Goal: Complete application form: Complete application form

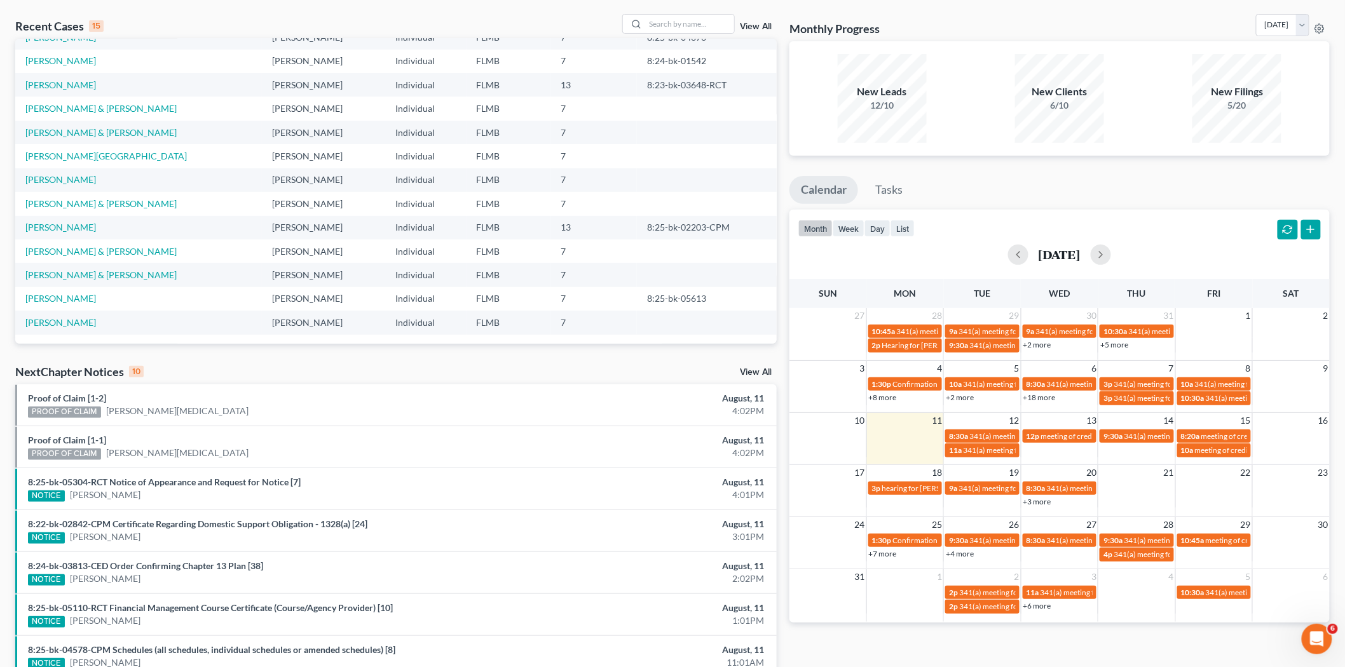
scroll to position [31, 0]
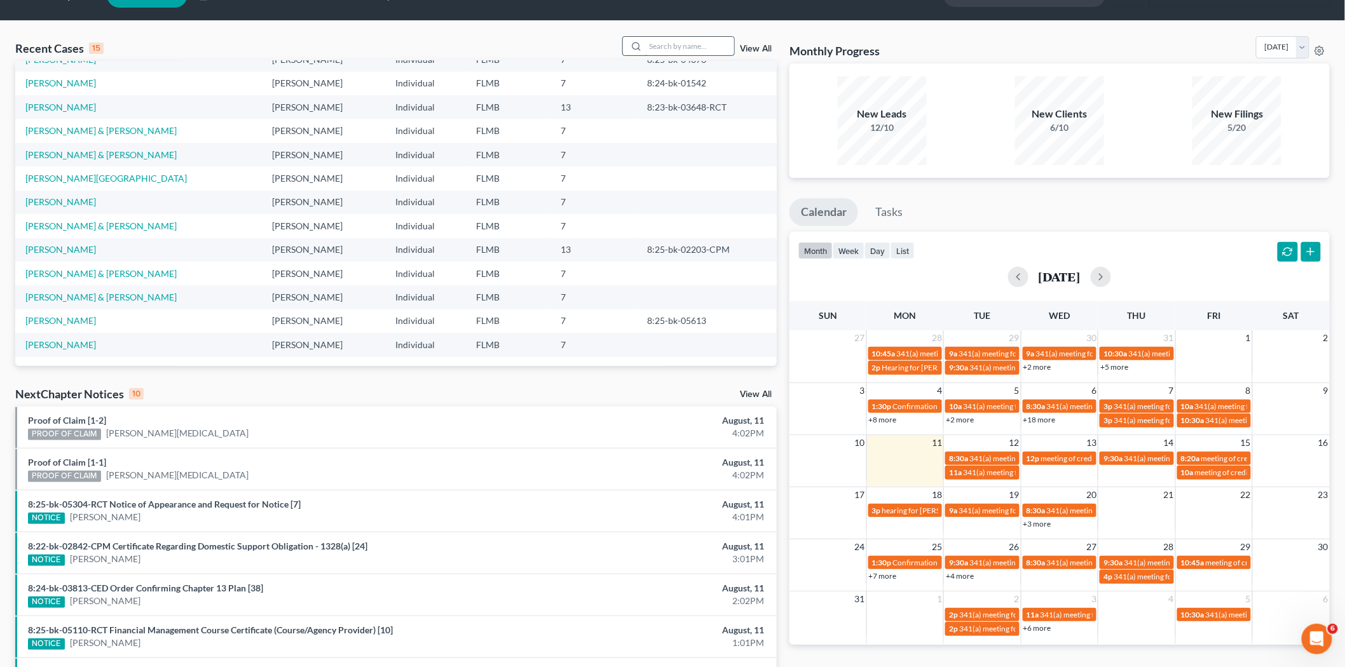
click at [683, 44] on input "search" at bounding box center [689, 46] width 89 height 18
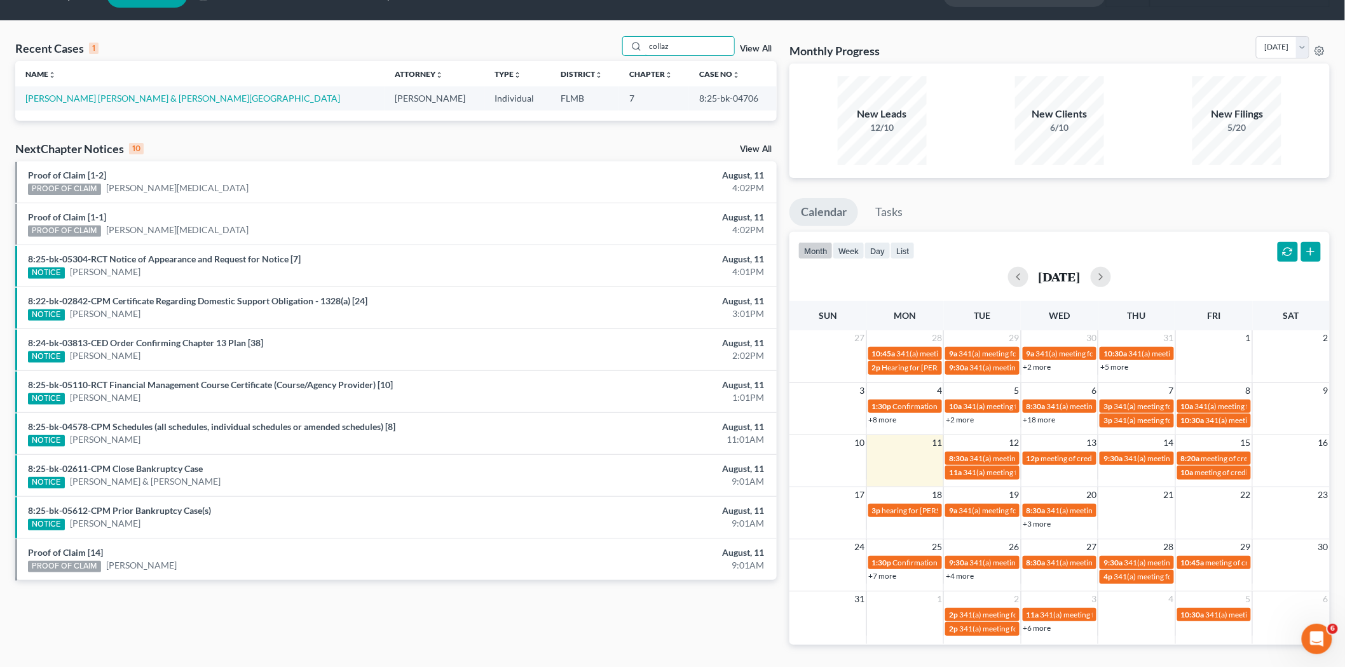
scroll to position [0, 0]
type input "collaz"
click at [99, 93] on link "Collazo Gonzalez, Jaime & Quinones, Socorro" at bounding box center [182, 98] width 315 height 11
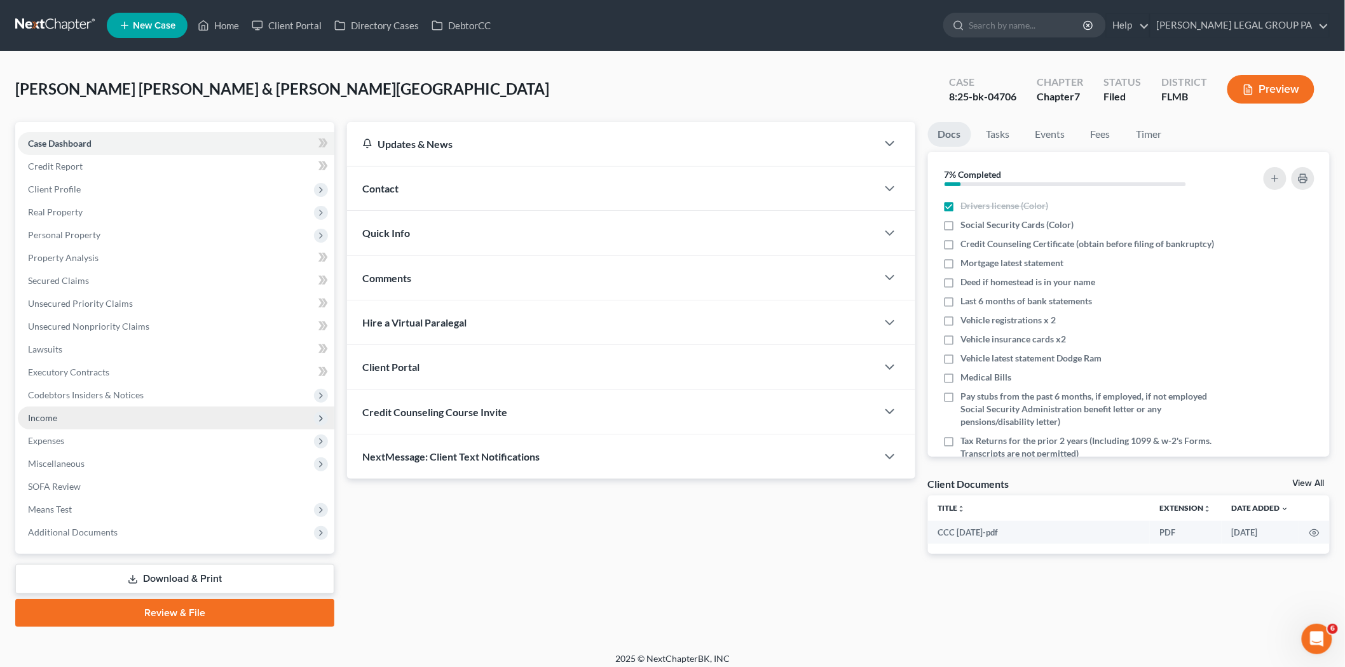
click at [111, 417] on span "Income" at bounding box center [176, 418] width 316 height 23
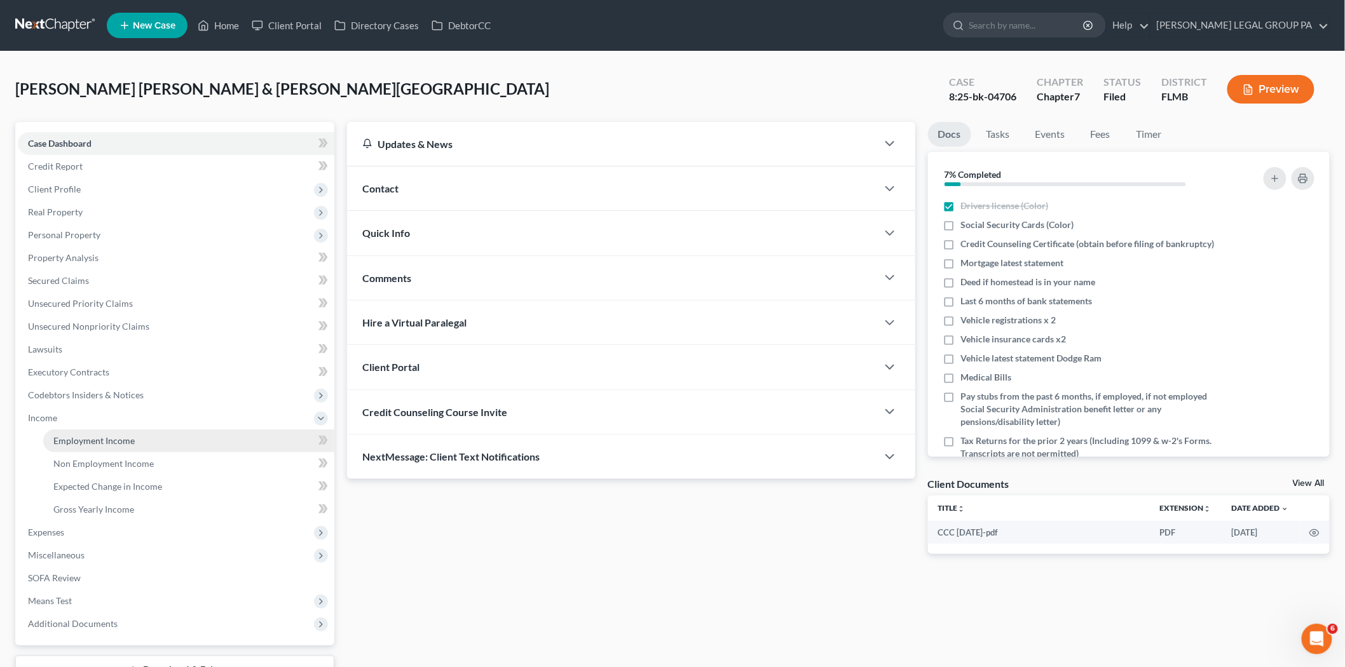
click at [145, 442] on link "Employment Income" at bounding box center [188, 441] width 291 height 23
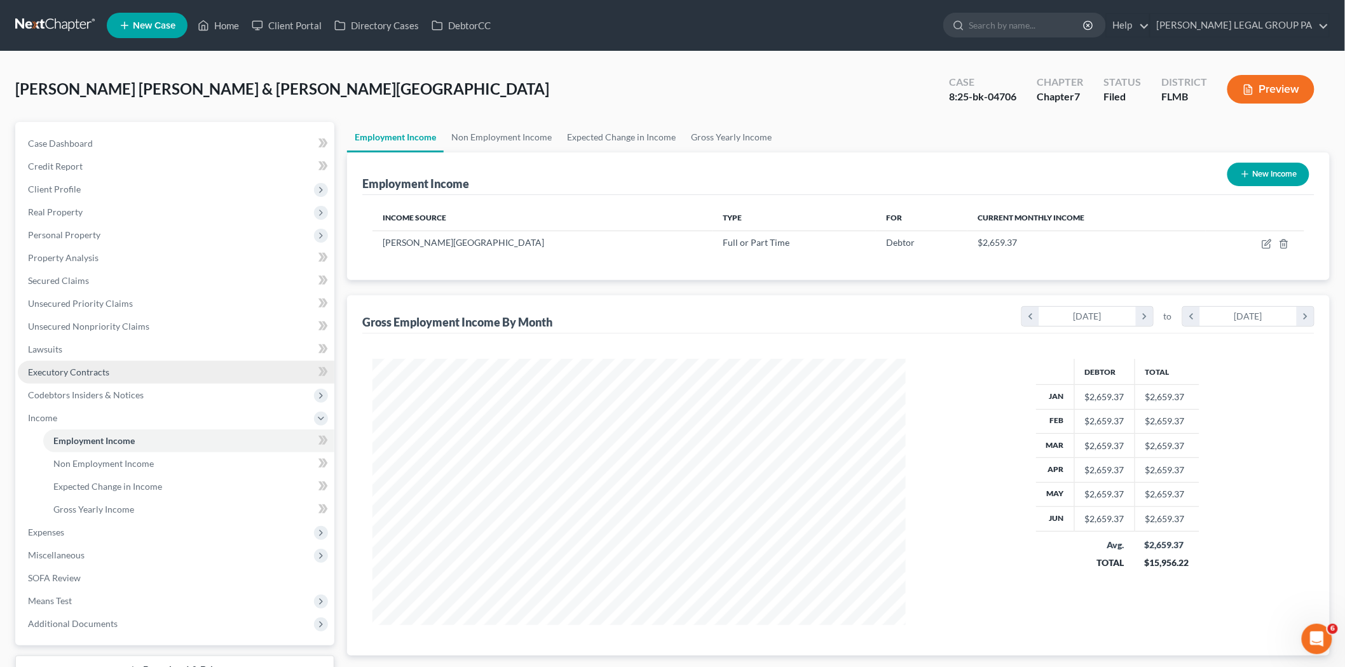
scroll to position [266, 558]
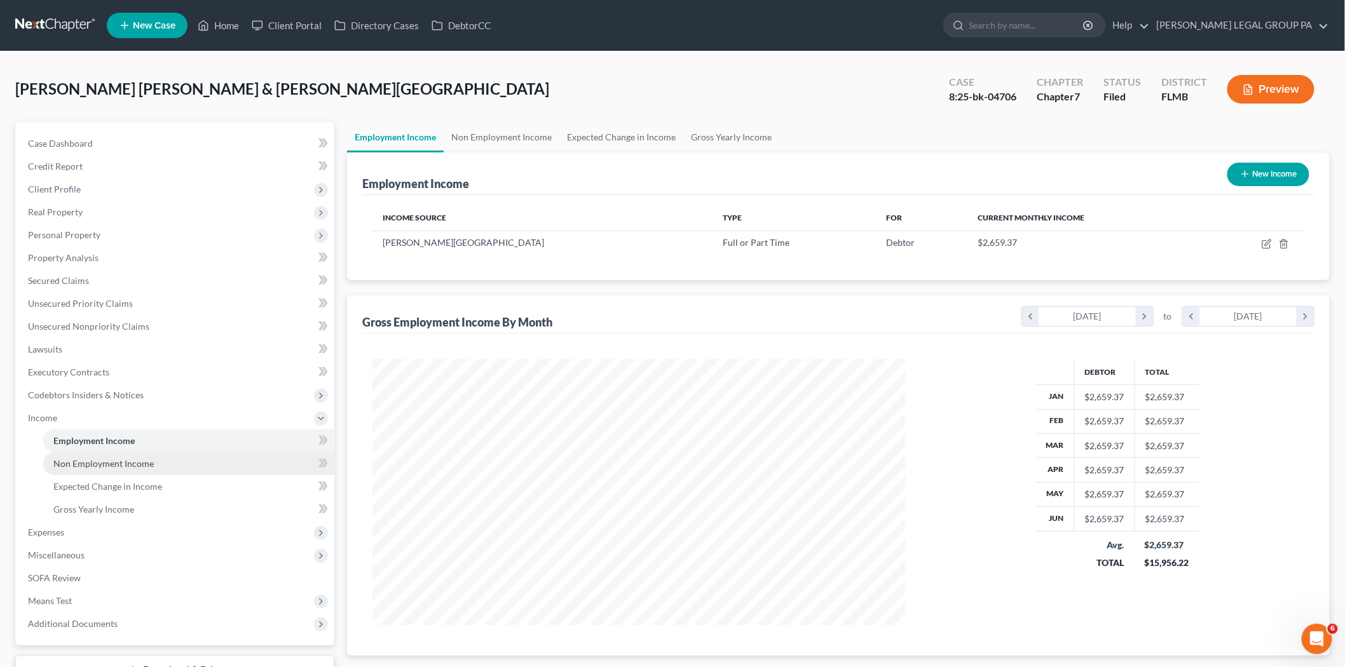
click at [182, 461] on link "Non Employment Income" at bounding box center [188, 463] width 291 height 23
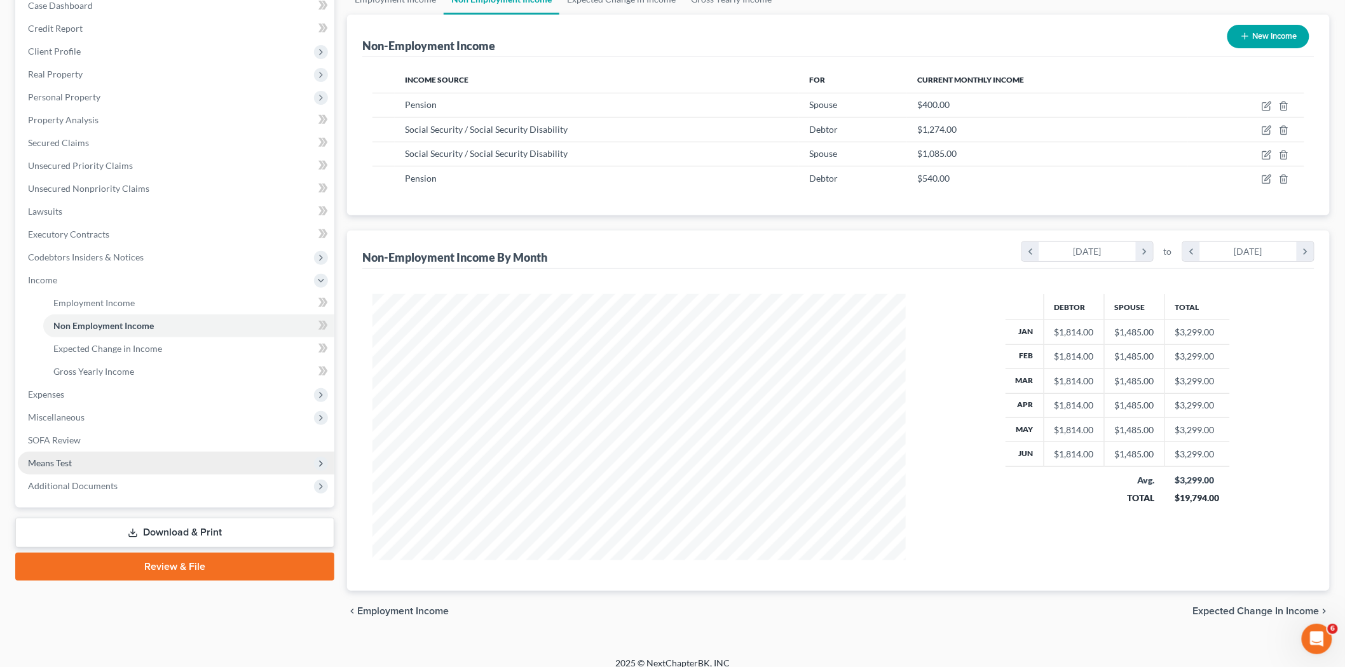
scroll to position [141, 0]
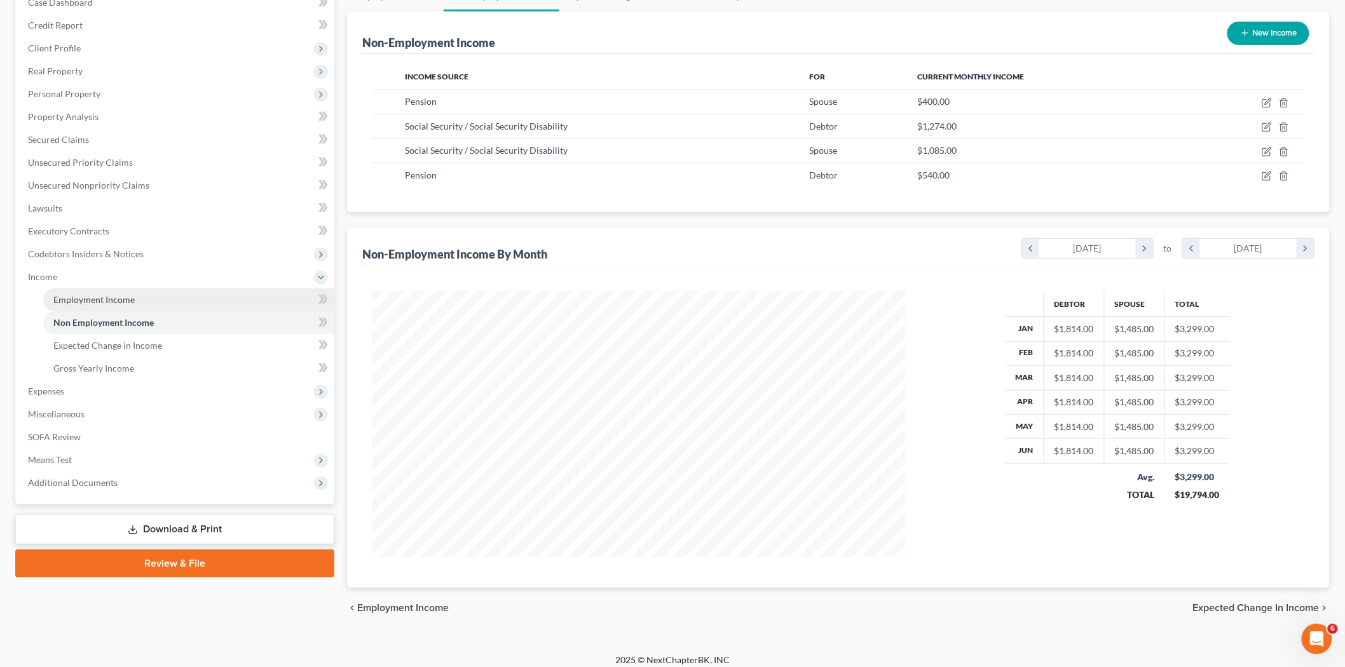
click at [132, 307] on link "Employment Income" at bounding box center [188, 300] width 291 height 23
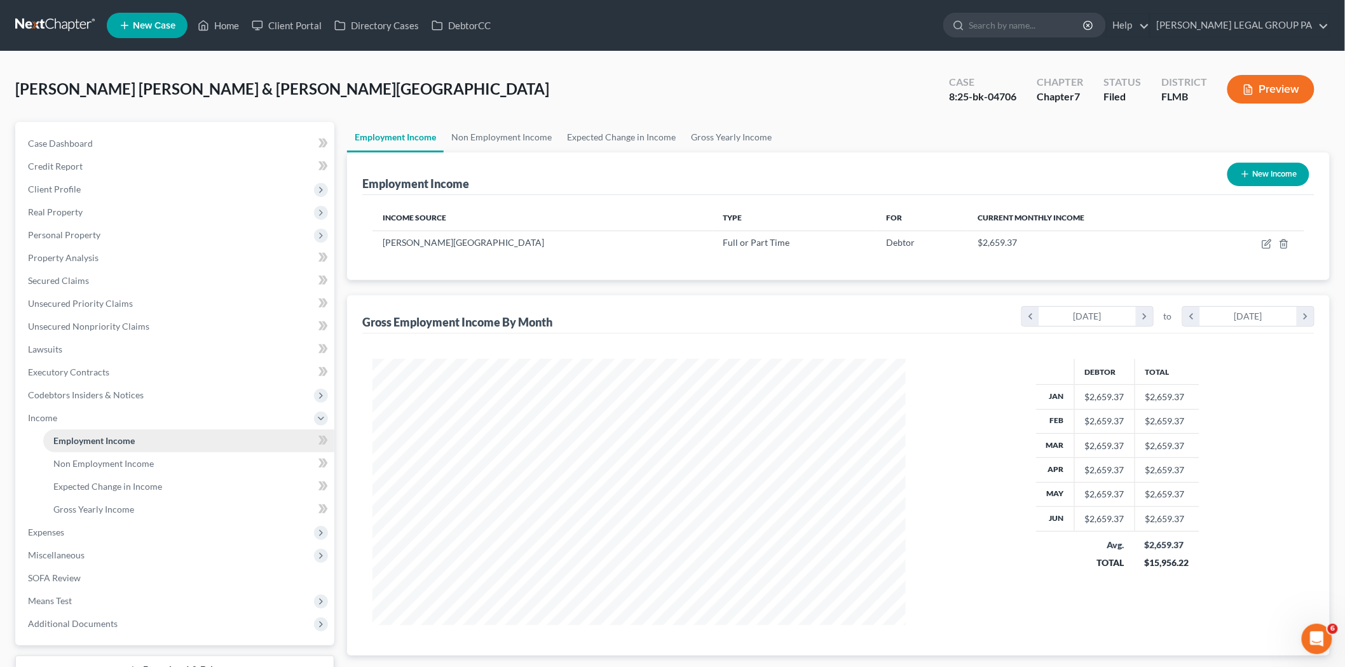
scroll to position [266, 558]
click at [106, 534] on span "Expenses" at bounding box center [176, 532] width 316 height 23
click at [107, 534] on link "Medical" at bounding box center [188, 532] width 291 height 23
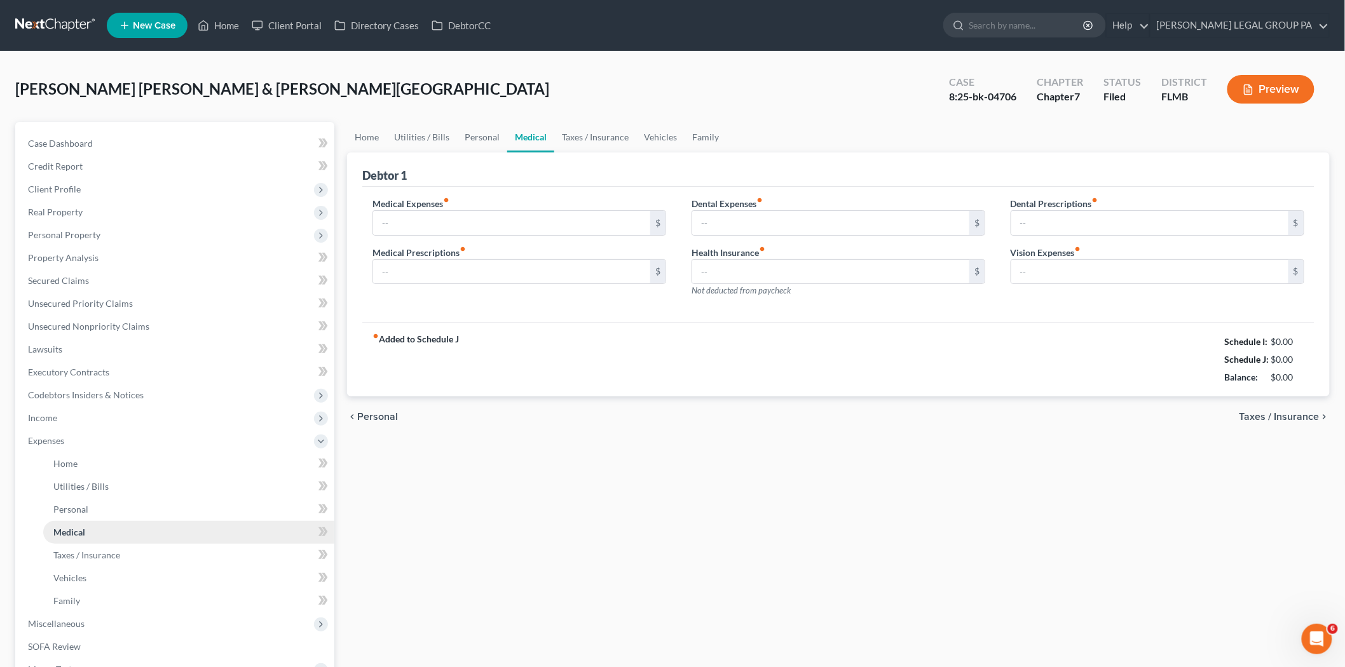
type input "100.00"
type input "150.00"
type input "75.00"
type input "0.00"
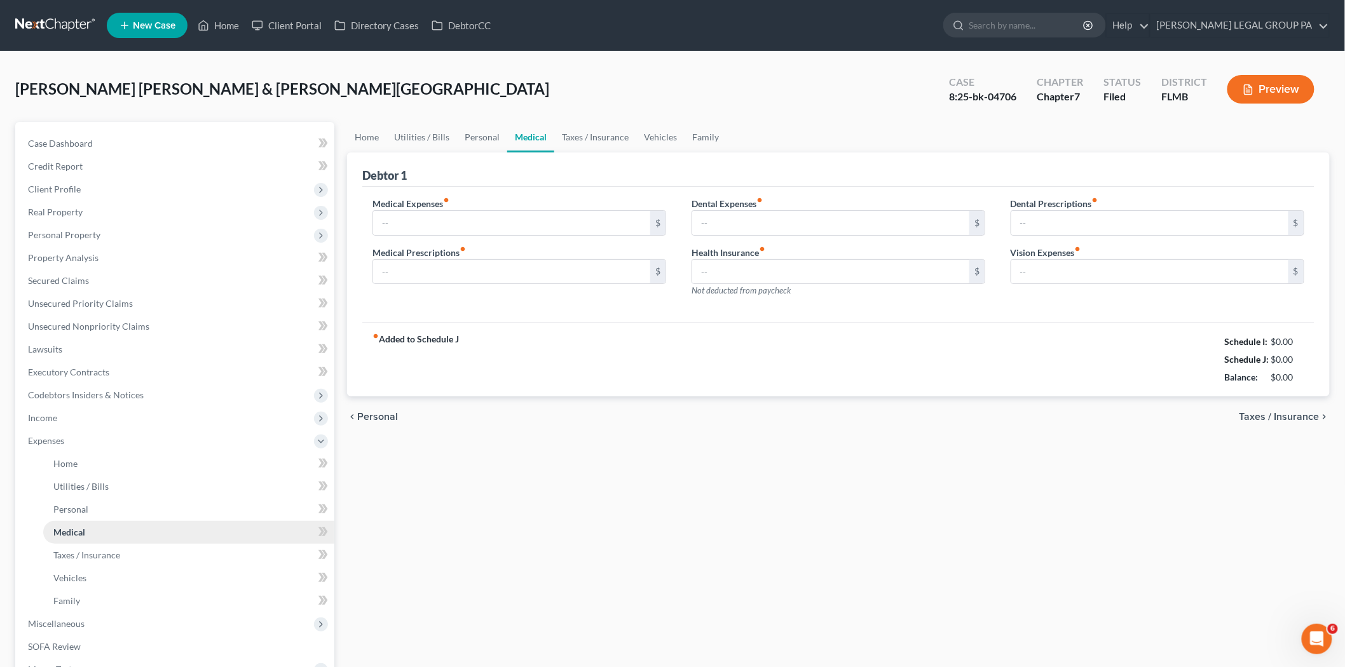
type input "75.00"
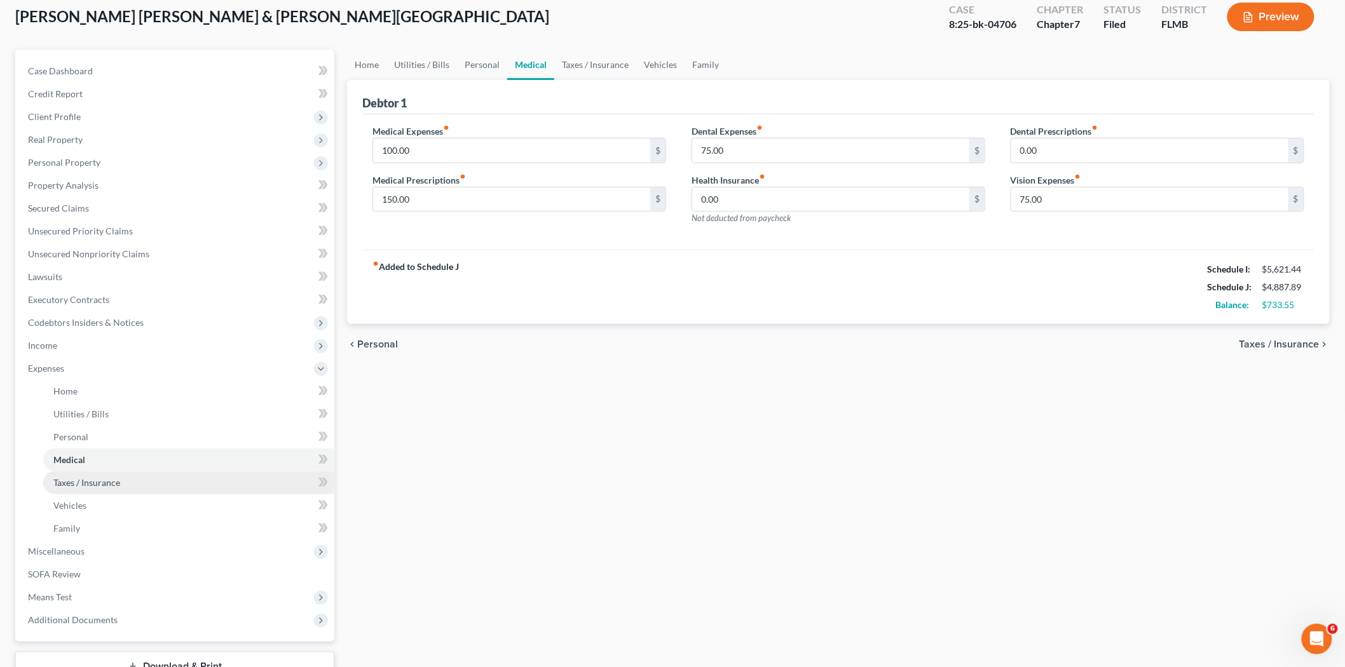
scroll to position [141, 0]
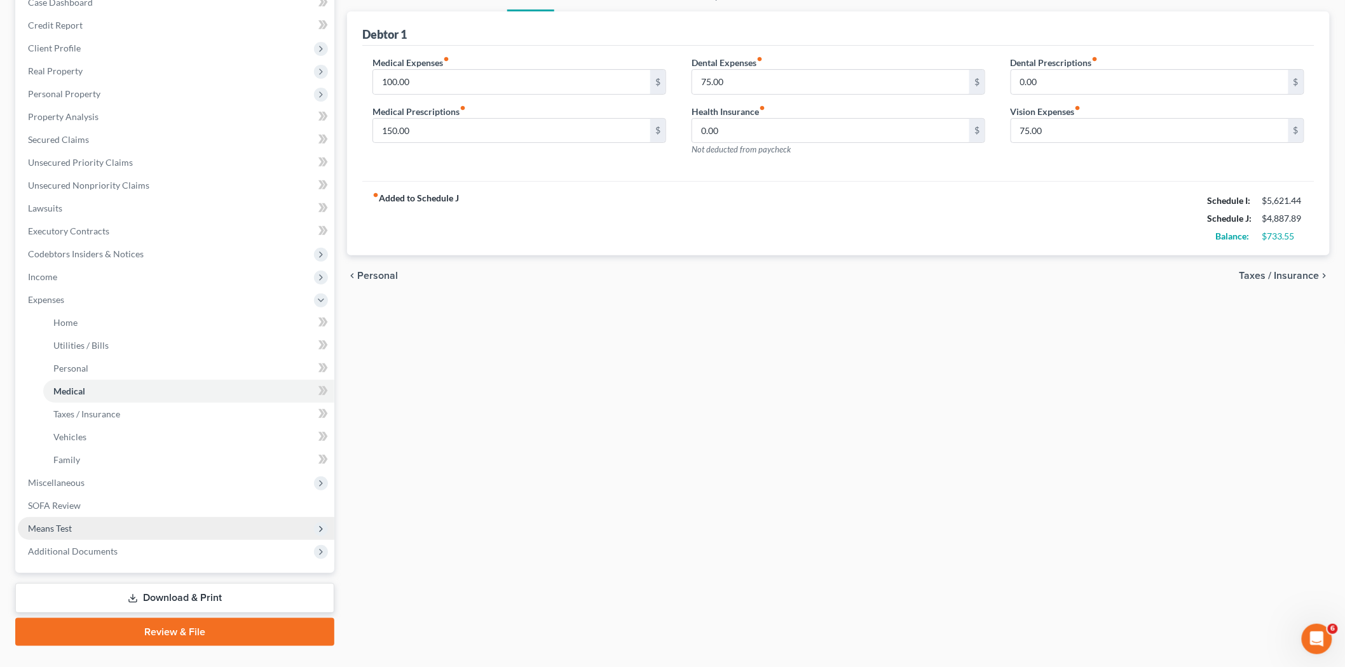
click at [79, 518] on span "Means Test" at bounding box center [176, 528] width 316 height 23
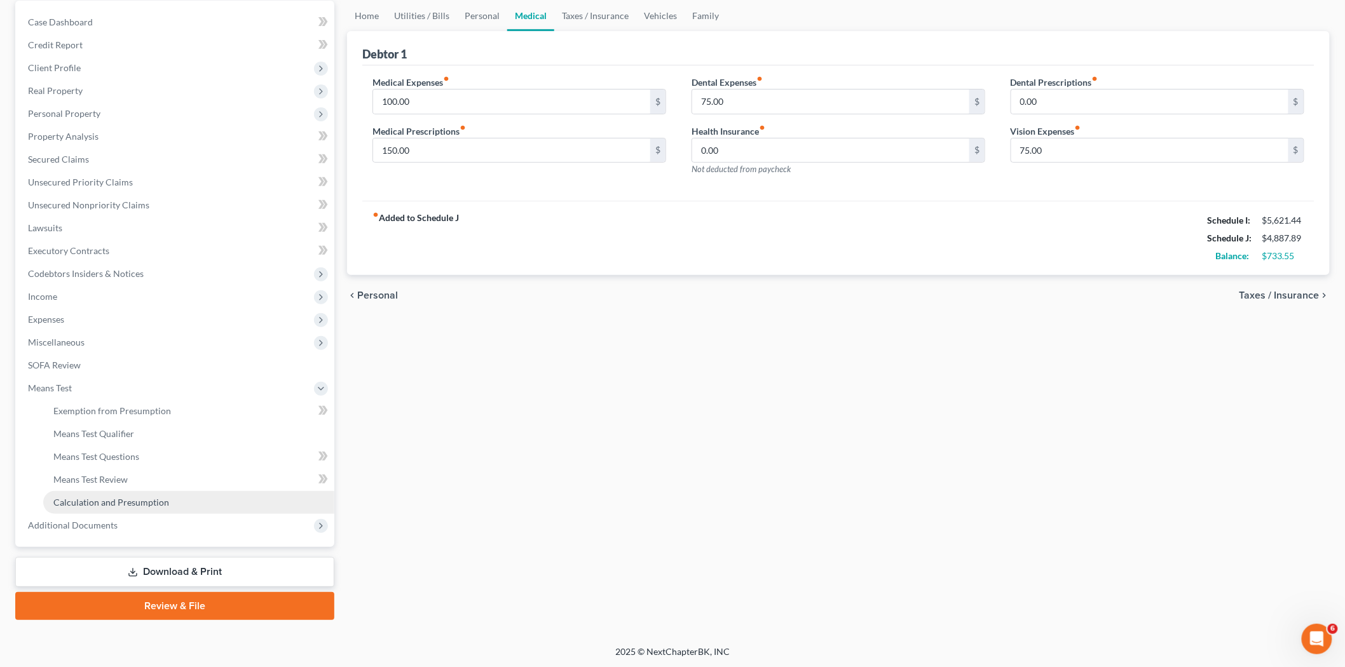
click at [102, 502] on span "Calculation and Presumption" at bounding box center [111, 502] width 116 height 11
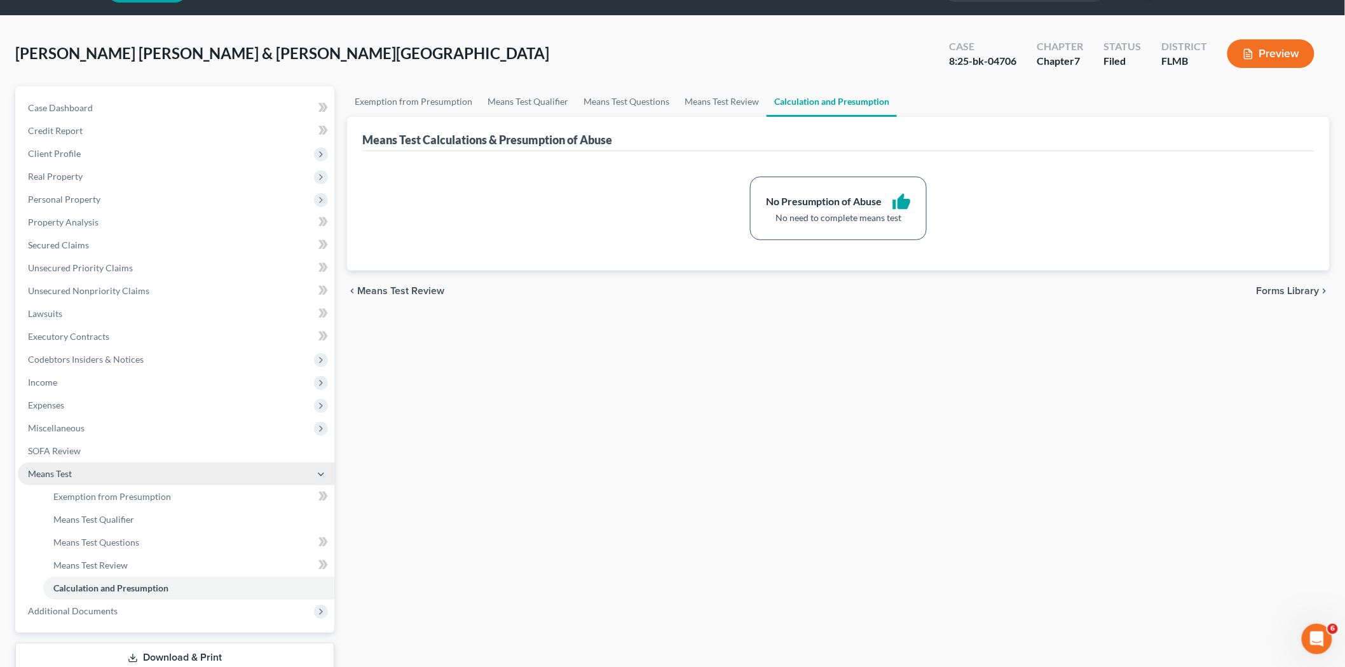
scroll to position [71, 0]
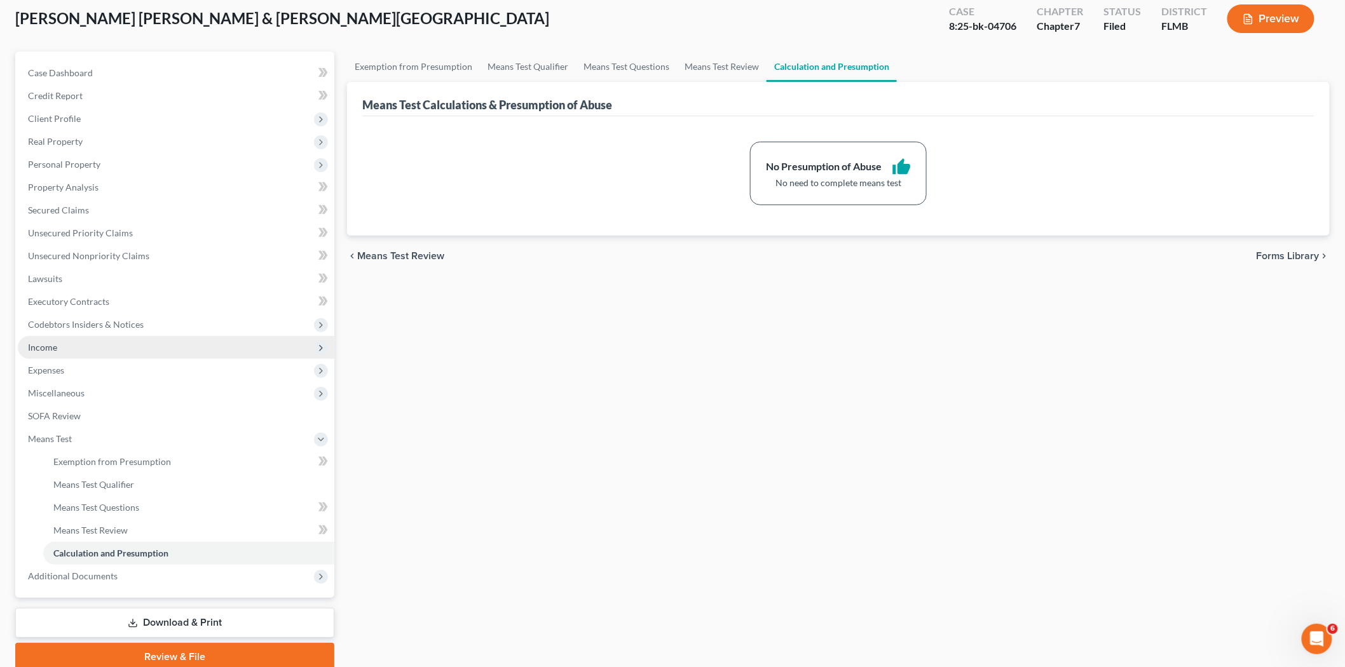
click at [107, 347] on span "Income" at bounding box center [176, 347] width 316 height 23
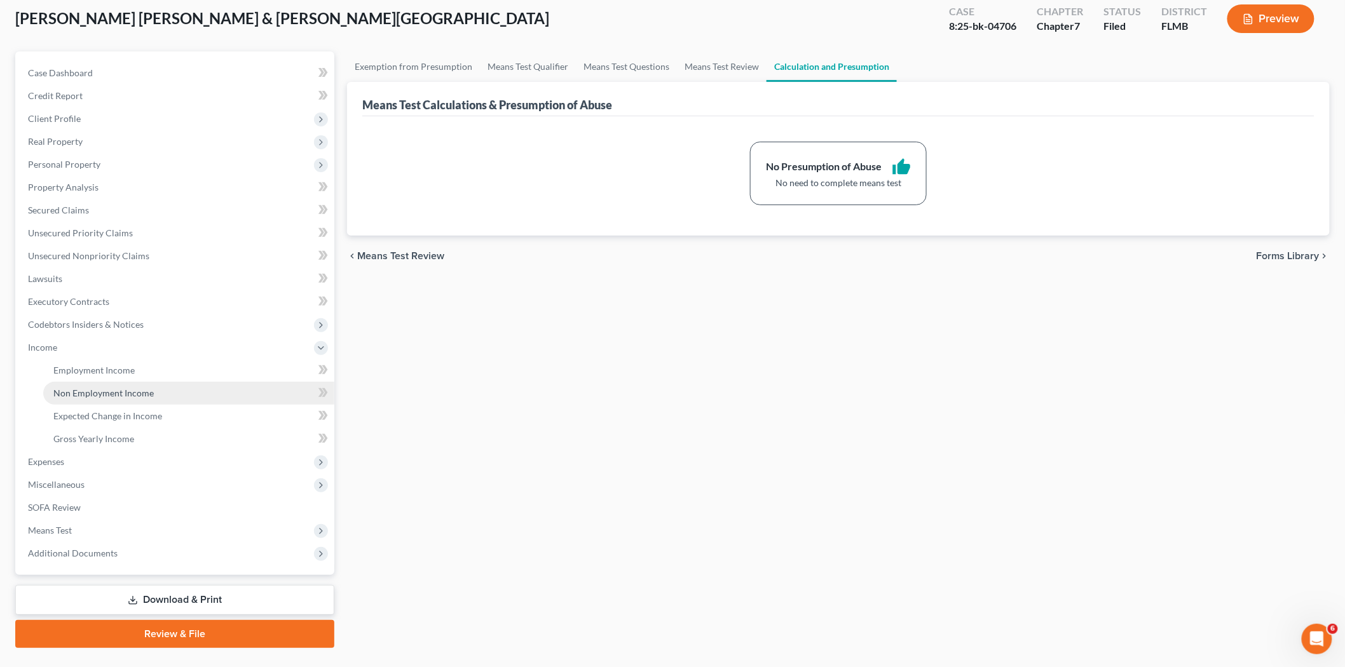
click at [113, 399] on link "Non Employment Income" at bounding box center [188, 393] width 291 height 23
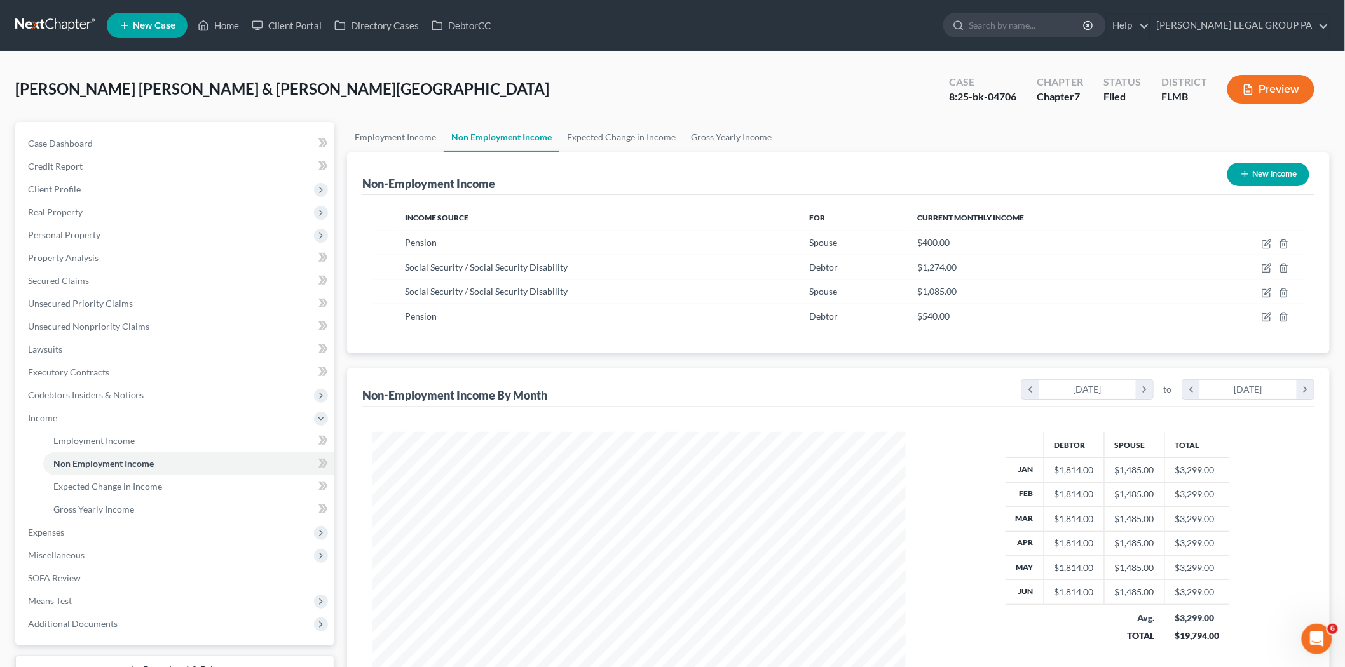
scroll to position [266, 558]
